Goal: Navigation & Orientation: Find specific page/section

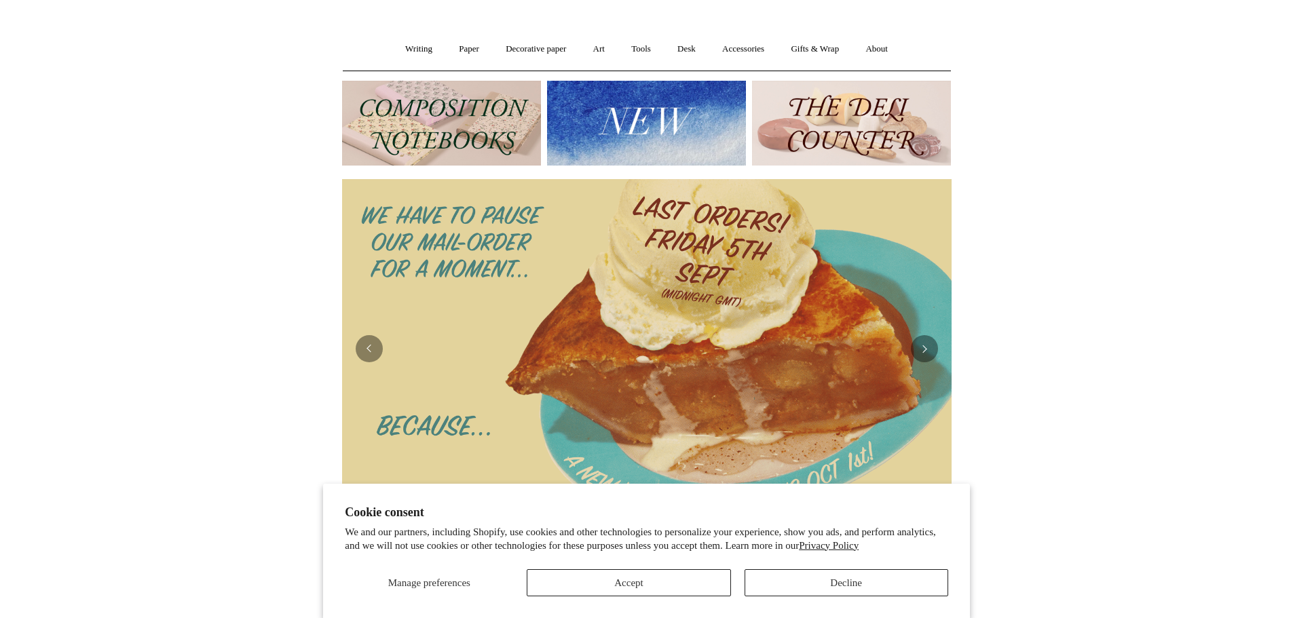
scroll to position [68, 0]
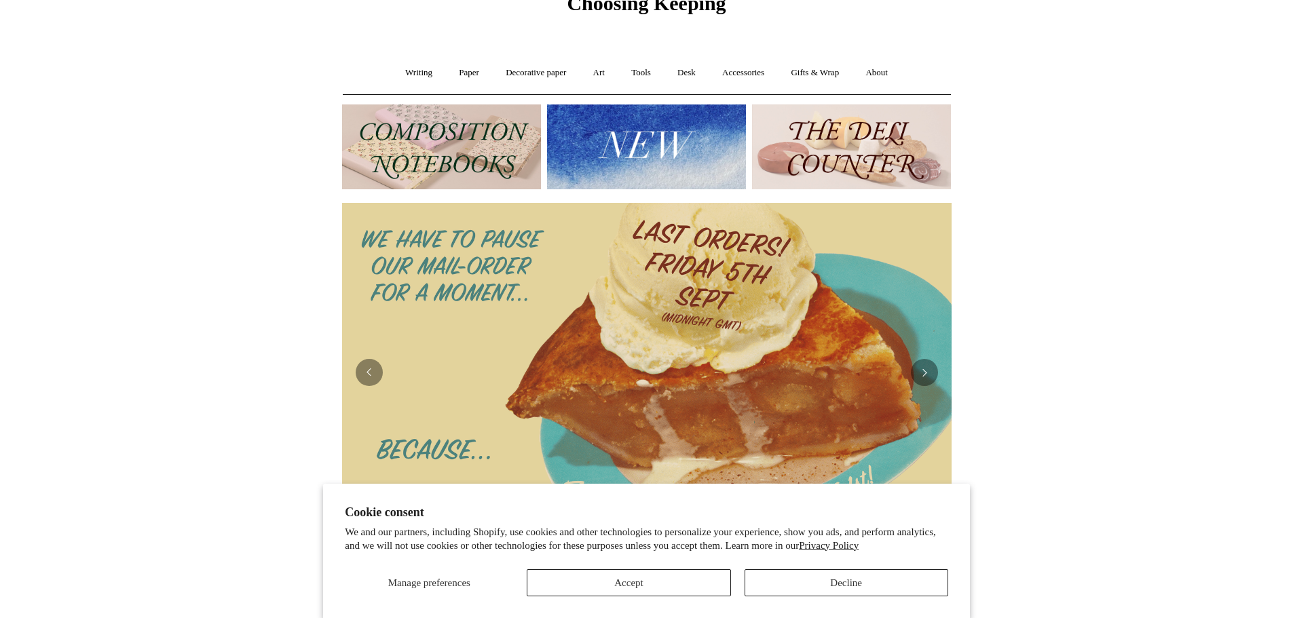
click at [850, 153] on img at bounding box center [851, 147] width 199 height 85
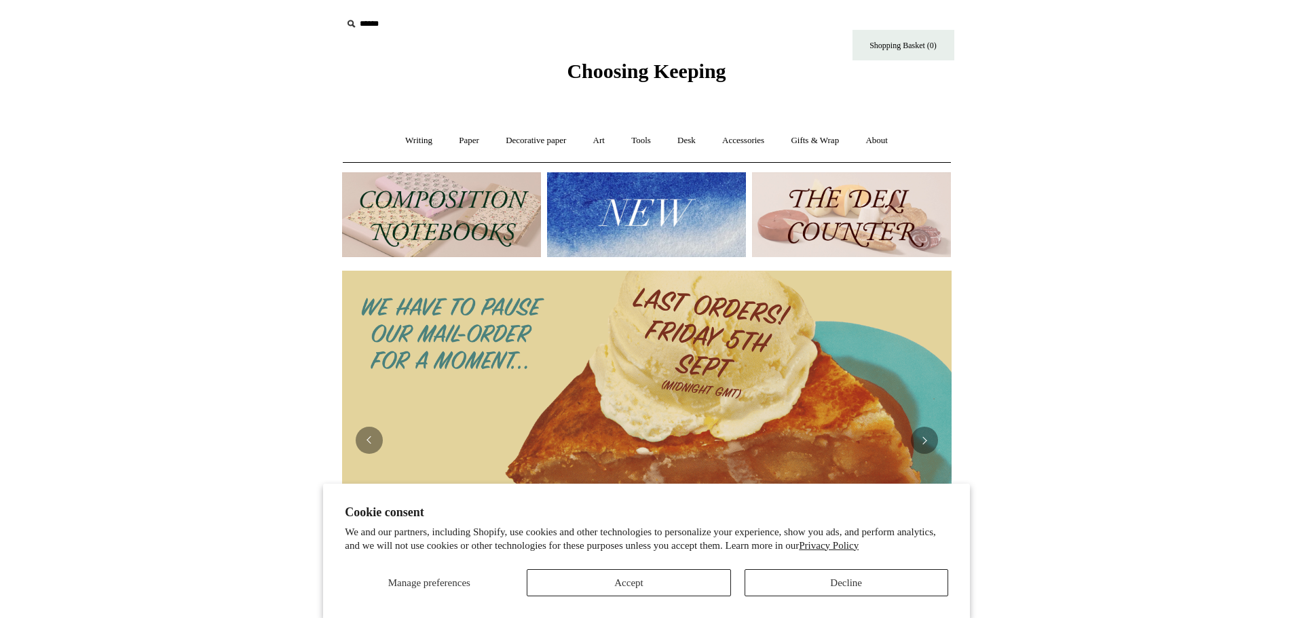
scroll to position [68, 0]
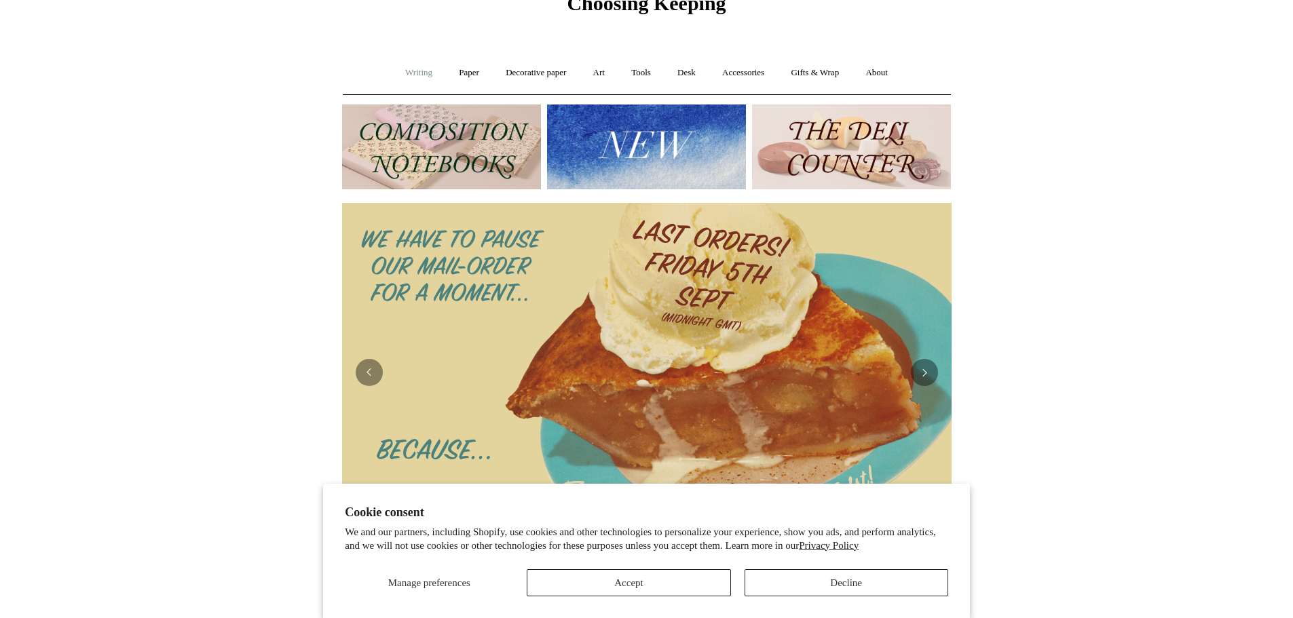
click at [410, 72] on link "Writing +" at bounding box center [419, 73] width 52 height 36
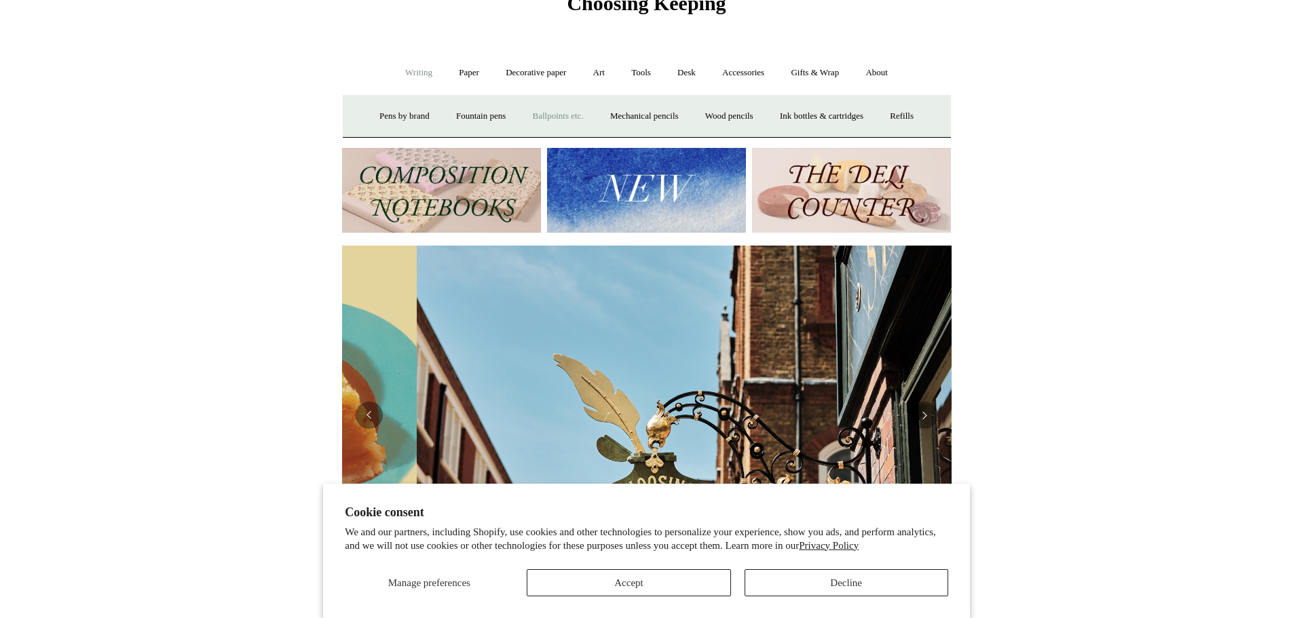
scroll to position [0, 610]
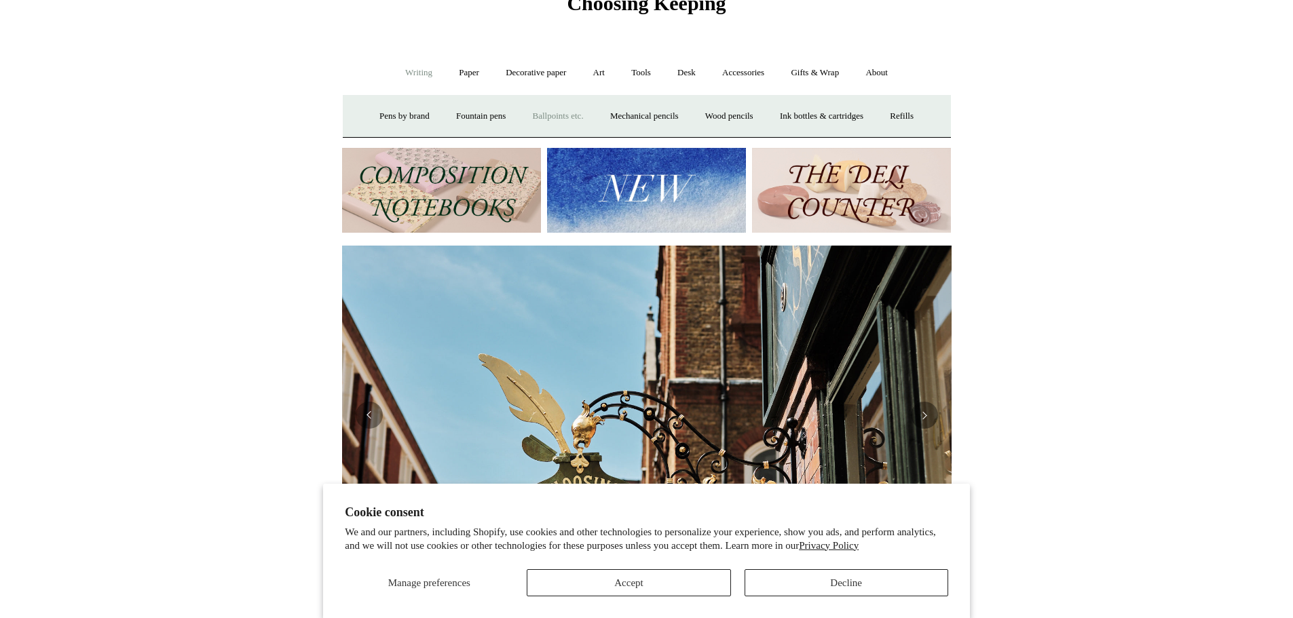
click at [563, 109] on link "Ballpoints etc. +" at bounding box center [558, 116] width 75 height 36
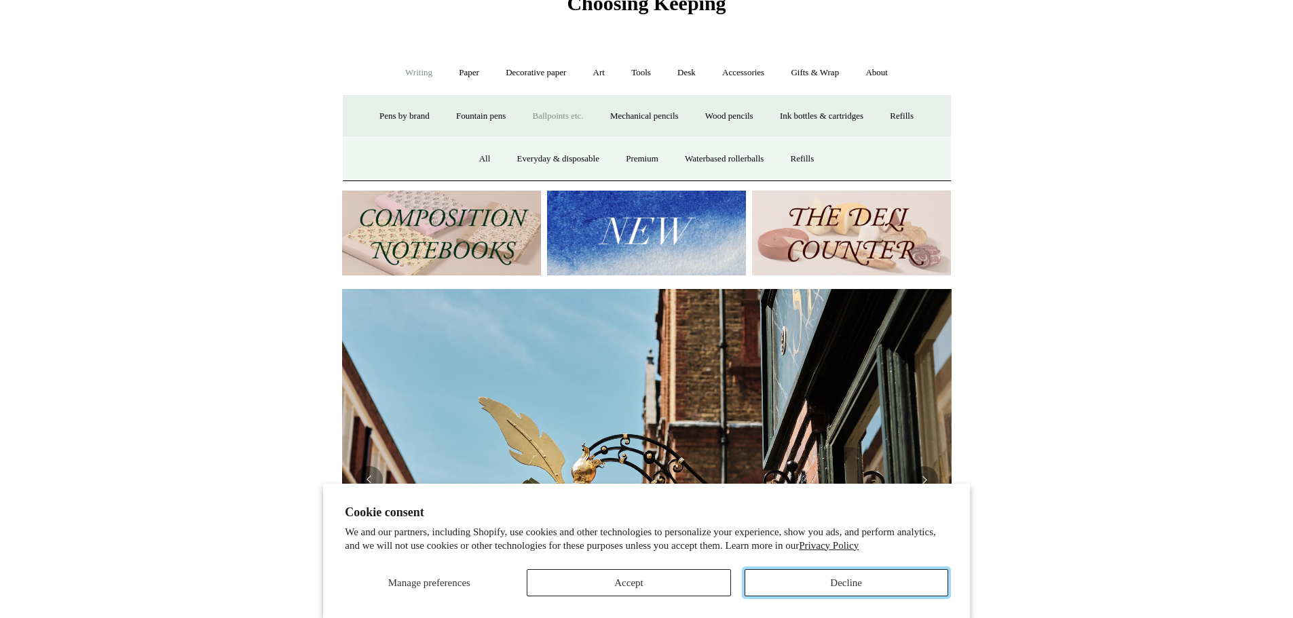
click at [812, 584] on button "Decline" at bounding box center [847, 582] width 204 height 27
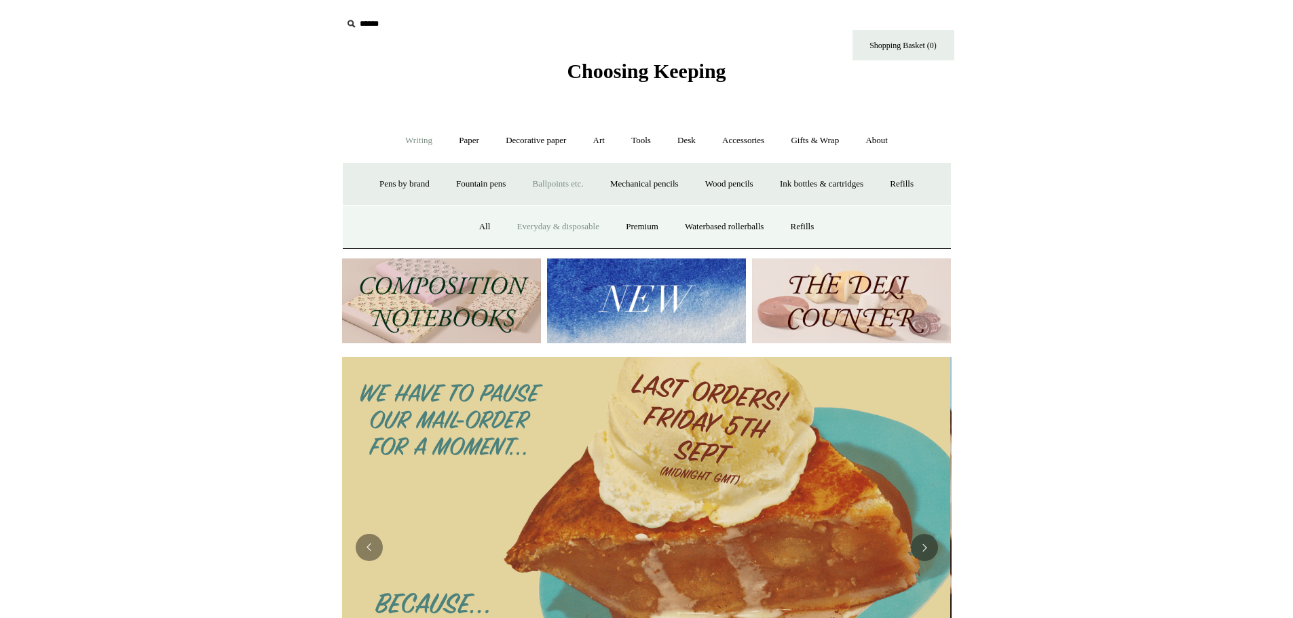
scroll to position [0, 0]
click at [643, 230] on link "Premium" at bounding box center [642, 227] width 57 height 36
